Goal: Task Accomplishment & Management: Complete application form

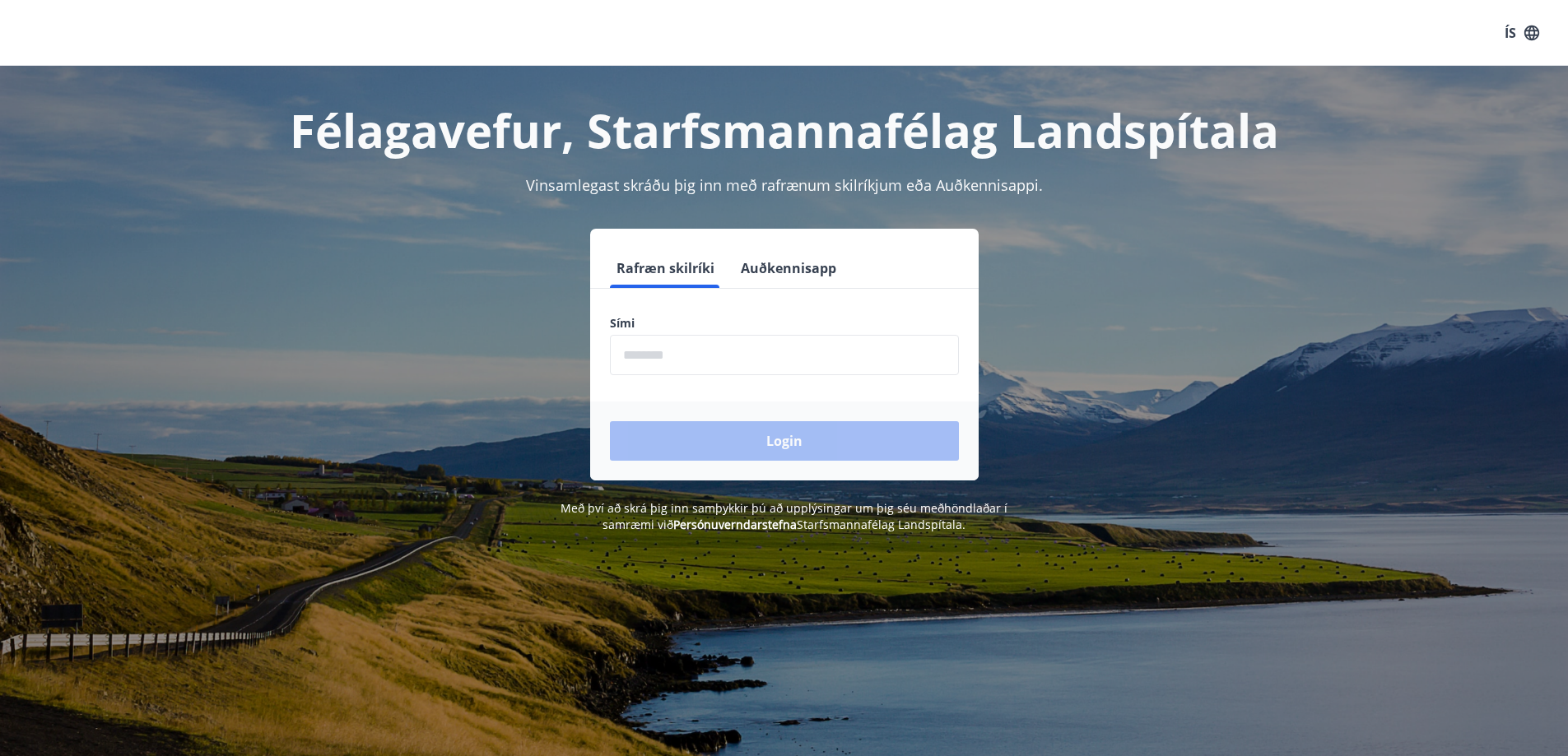
click at [626, 357] on input "phone" at bounding box center [784, 355] width 349 height 40
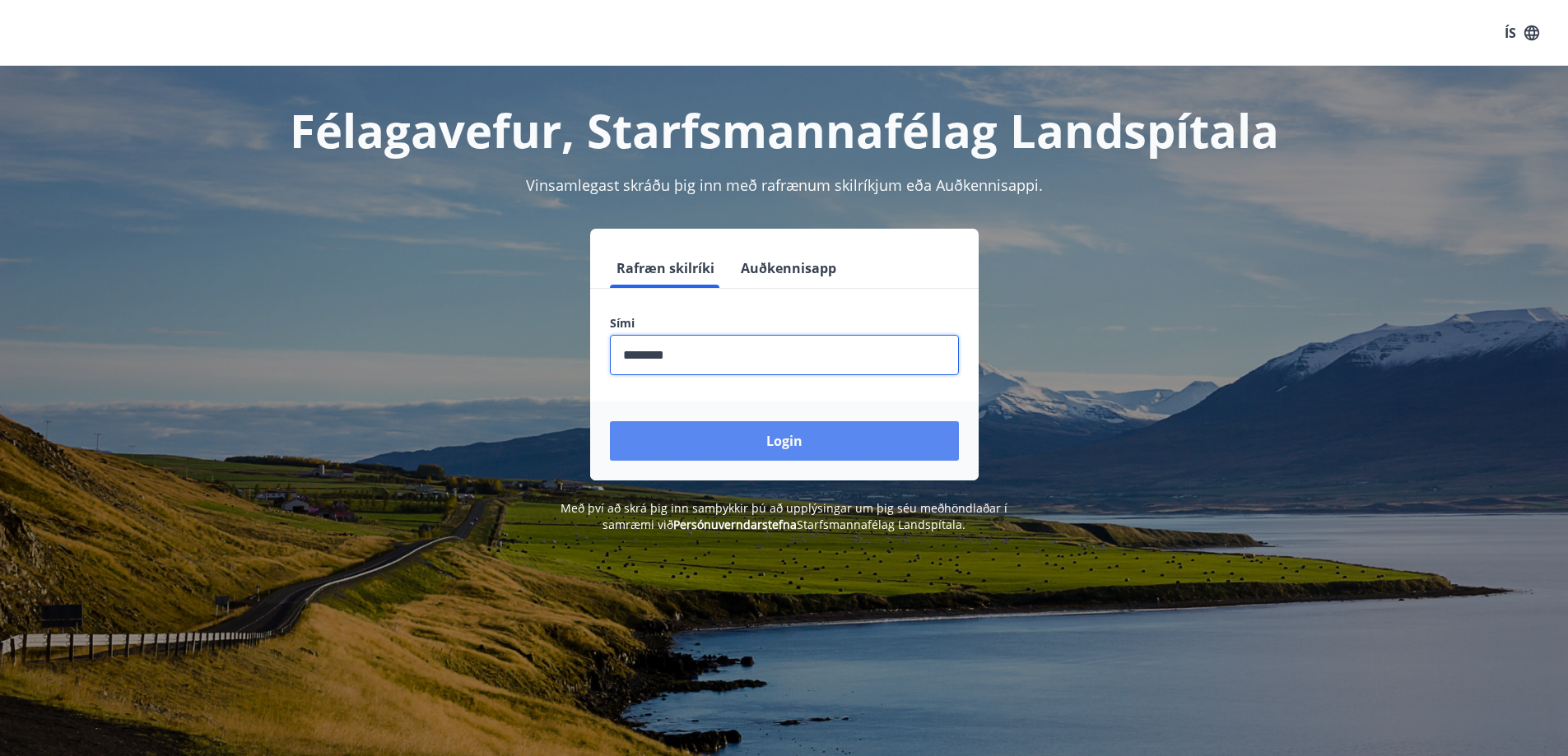
type input "********"
click at [677, 438] on button "Login" at bounding box center [784, 442] width 349 height 39
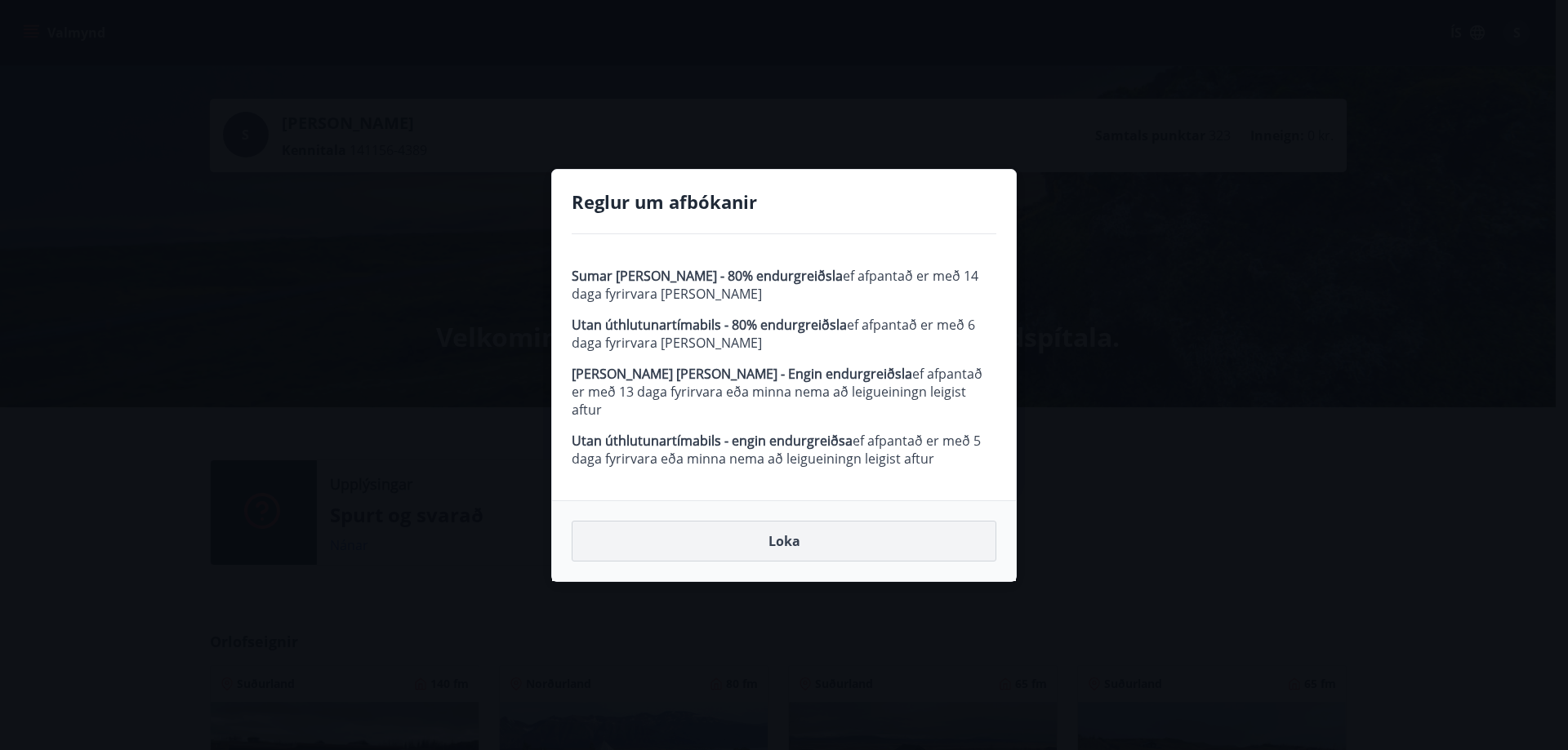
click at [784, 527] on button "Loka" at bounding box center [784, 542] width 425 height 41
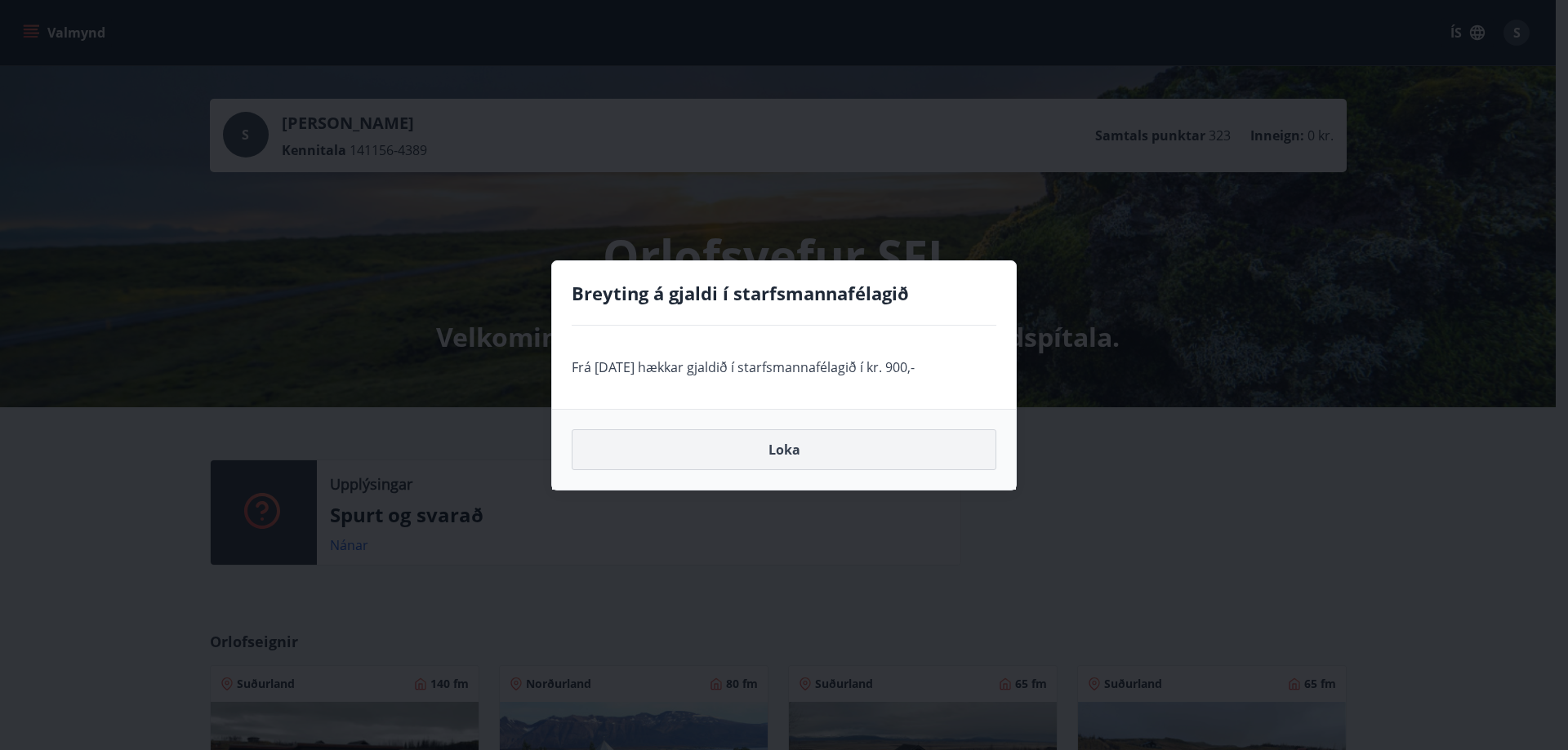
click at [781, 444] on button "Loka" at bounding box center [784, 450] width 425 height 41
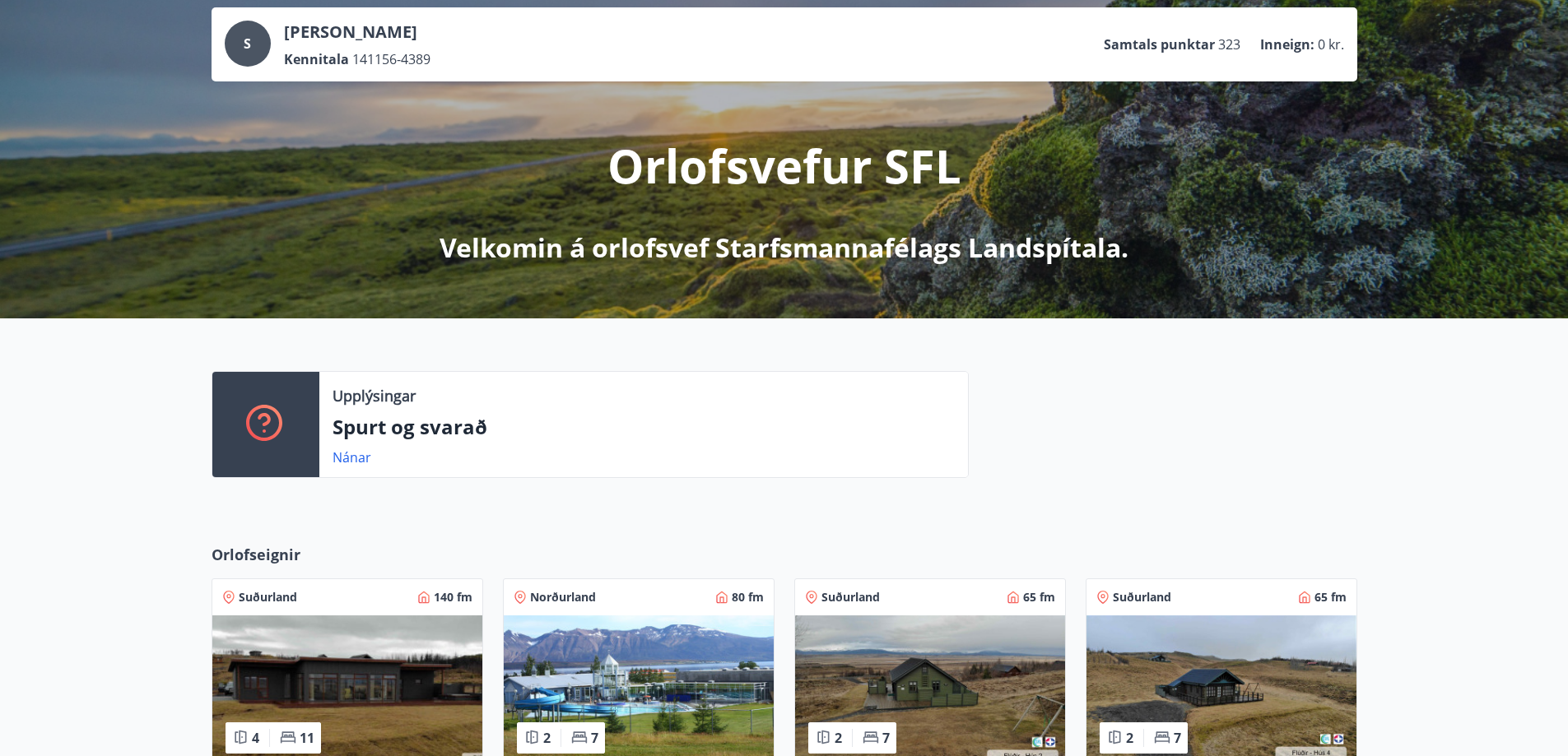
scroll to position [91, 0]
